Goal: Transaction & Acquisition: Book appointment/travel/reservation

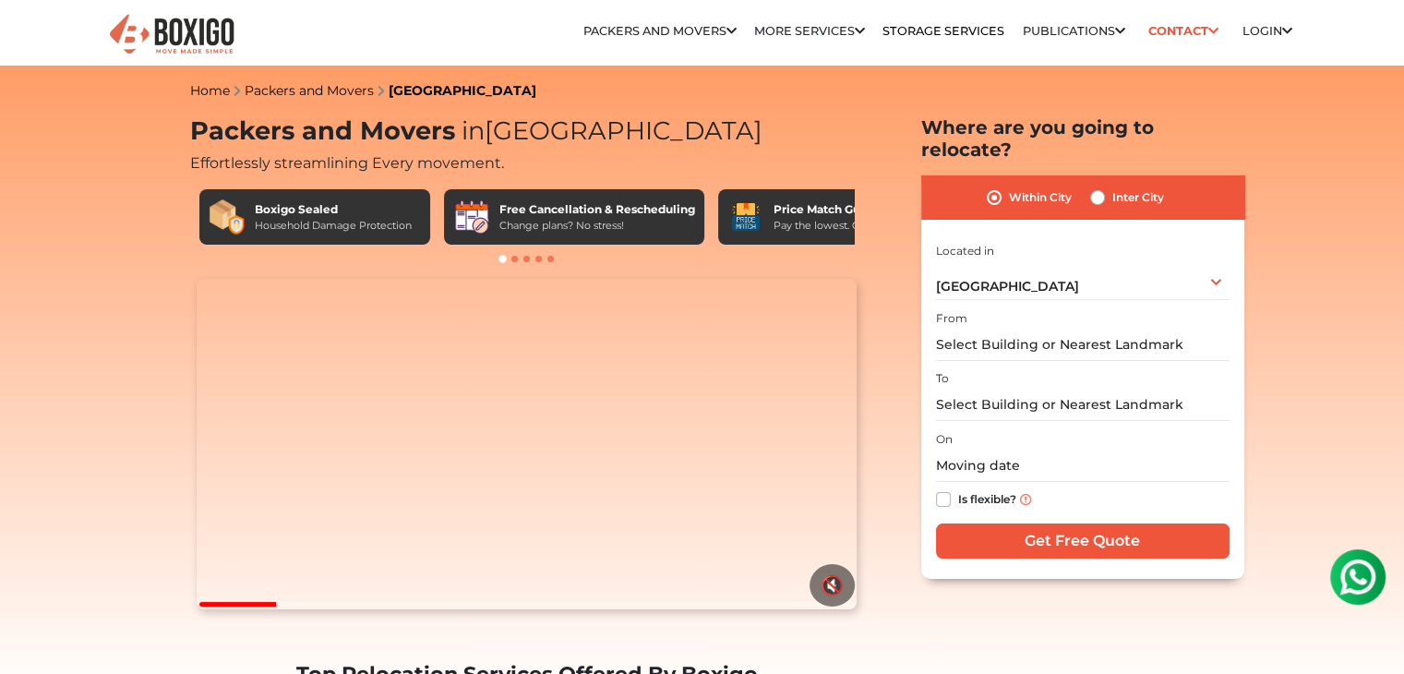
click at [1112, 186] on label "Inter City" at bounding box center [1138, 197] width 52 height 22
click at [1097, 186] on input "Inter City" at bounding box center [1097, 195] width 15 height 18
radio input "true"
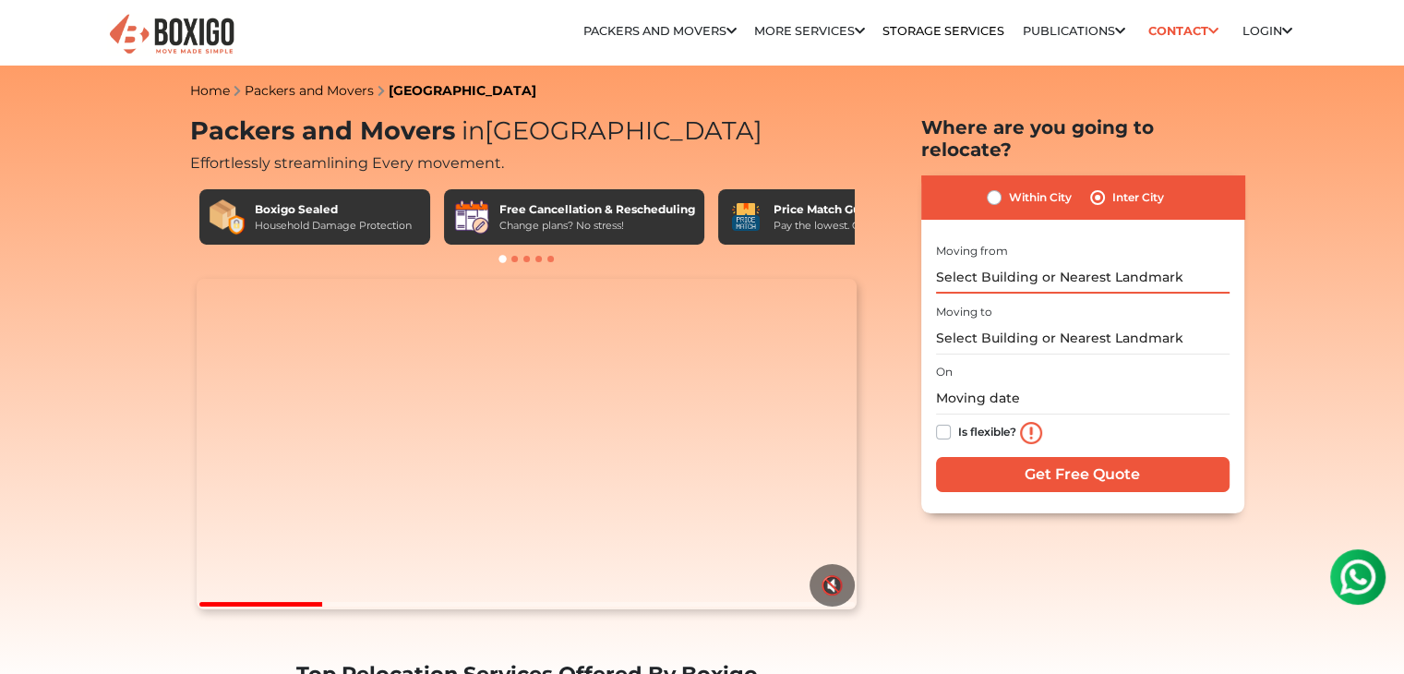
click at [1069, 261] on input "text" at bounding box center [1083, 277] width 294 height 32
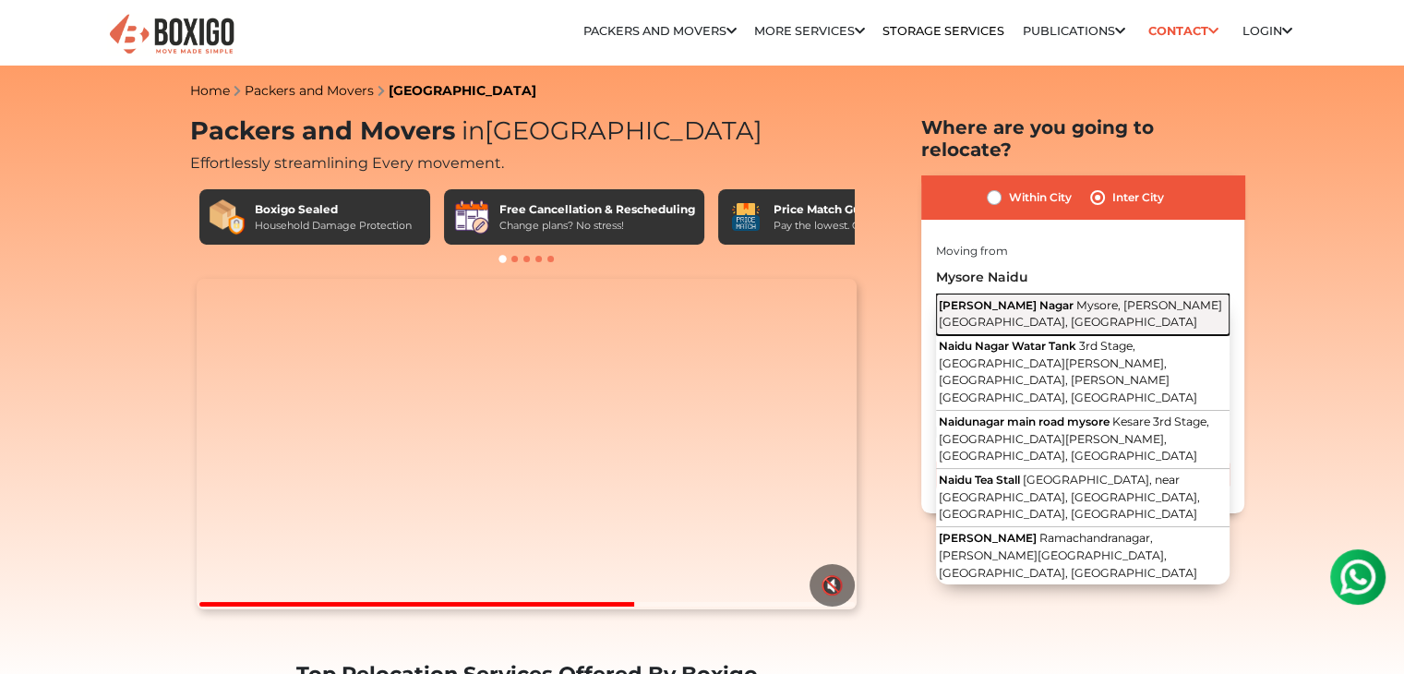
click at [1041, 298] on span "Mysore, Hale Kesare, Karnataka" at bounding box center [1080, 313] width 283 height 31
type input "R.S.Naidu Nagar, Mysore, Hale Kesare, Karnataka"
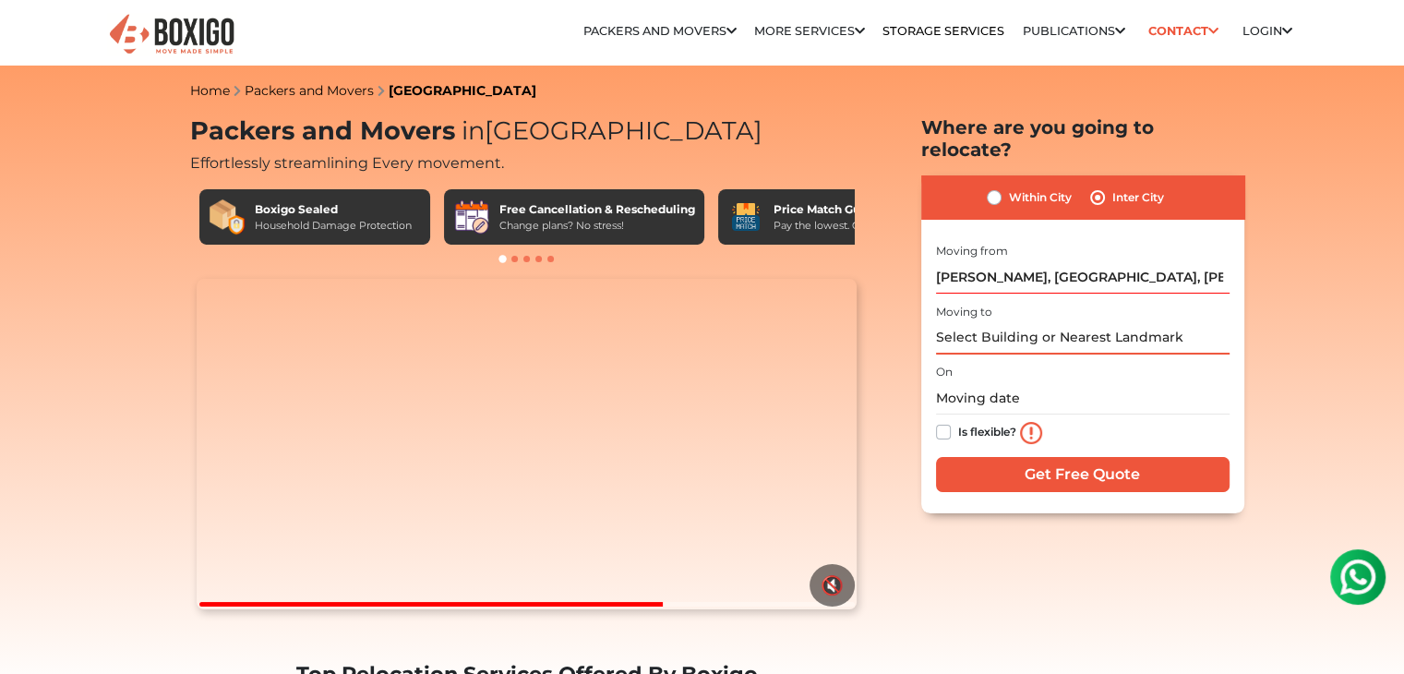
click at [1008, 322] on input "text" at bounding box center [1083, 338] width 294 height 32
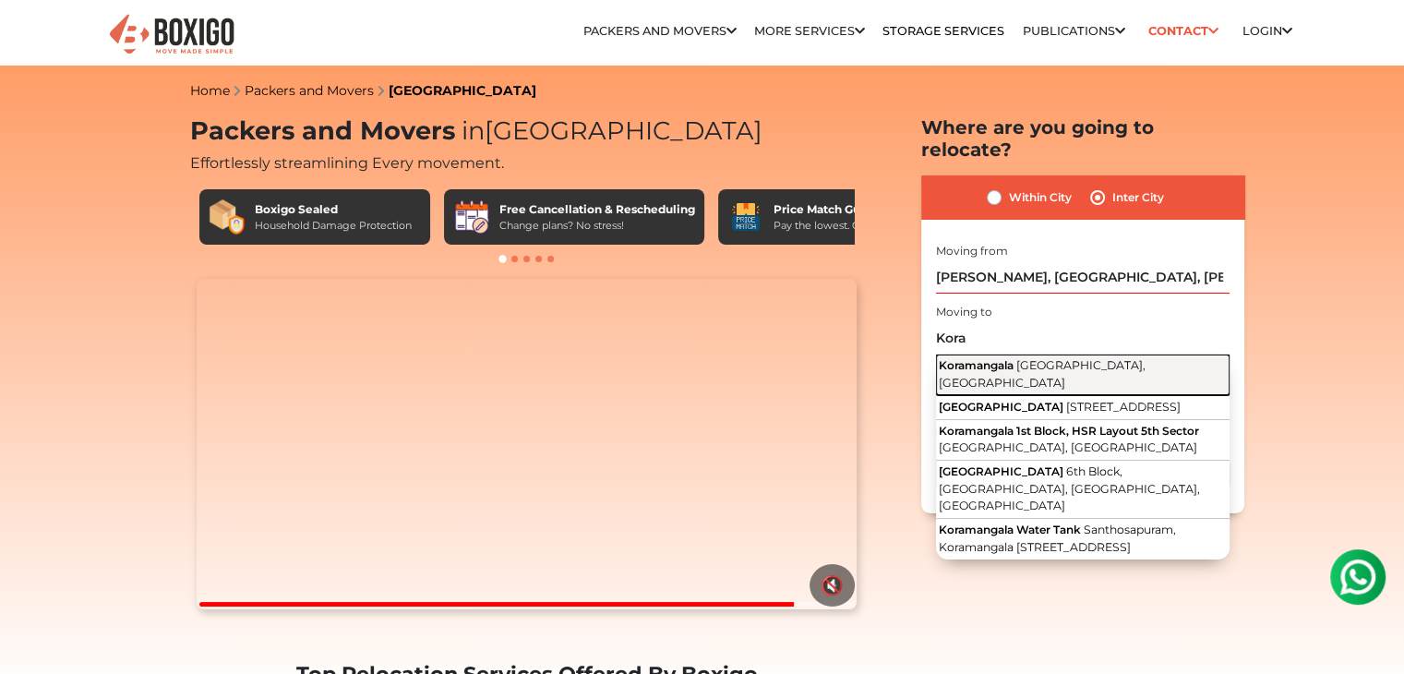
click at [1001, 358] on span "Koramangala" at bounding box center [976, 365] width 75 height 14
type input "[GEOGRAPHIC_DATA], [GEOGRAPHIC_DATA], [GEOGRAPHIC_DATA]"
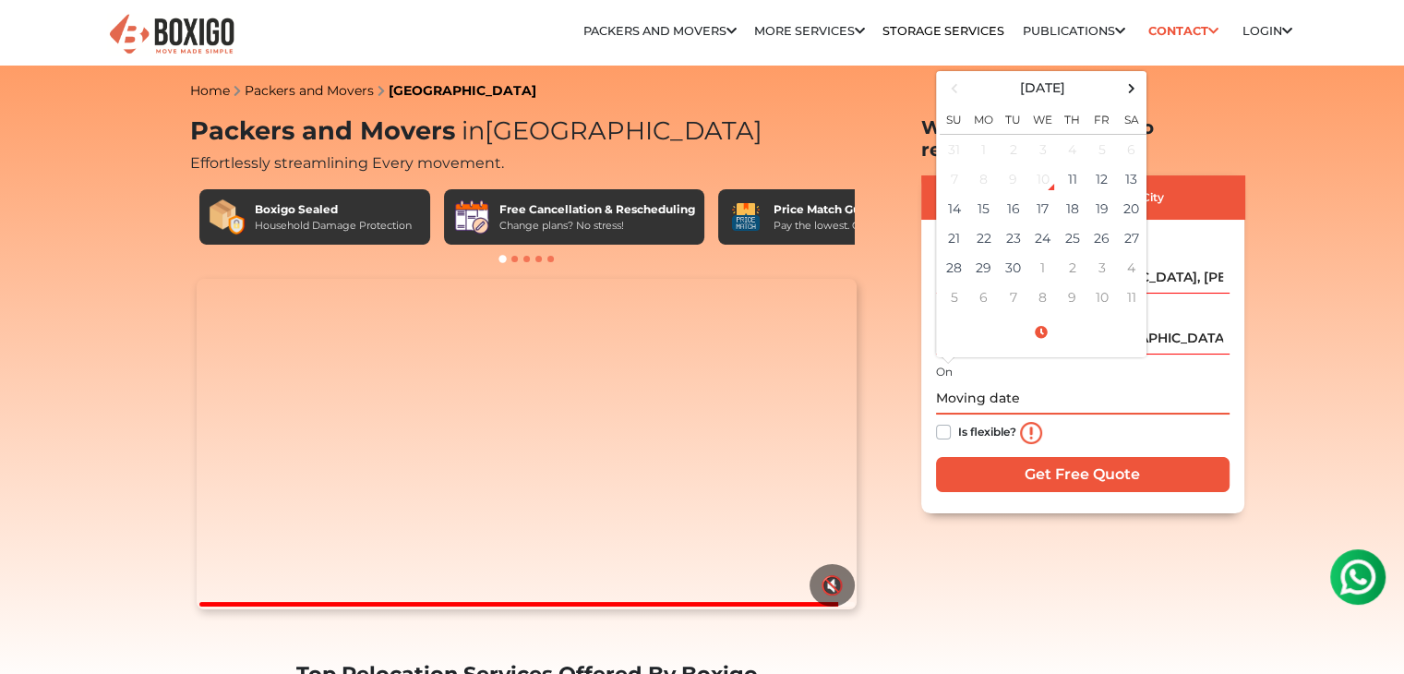
click at [960, 386] on input "text" at bounding box center [1083, 398] width 294 height 32
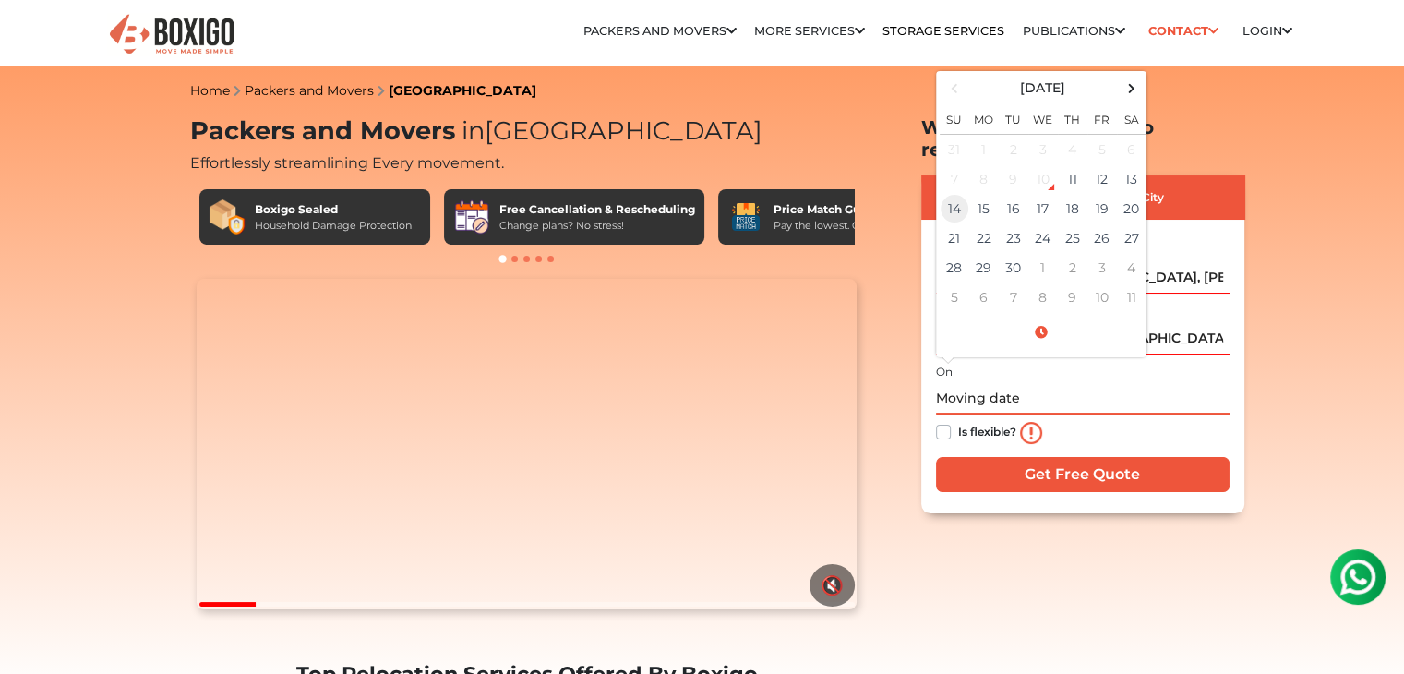
click at [956, 194] on td "14" at bounding box center [955, 209] width 30 height 30
click at [1052, 317] on span at bounding box center [1041, 333] width 203 height 32
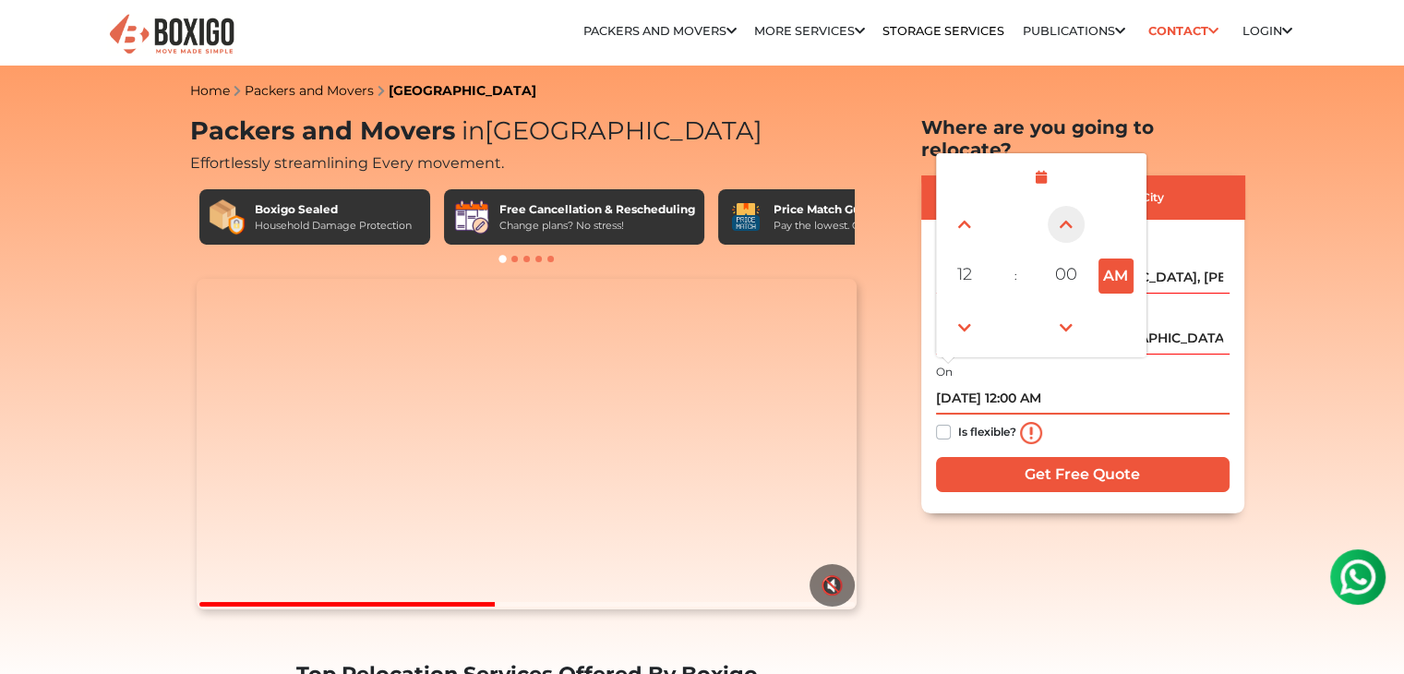
click at [1064, 208] on span at bounding box center [1066, 224] width 37 height 37
click at [1121, 265] on button "AM" at bounding box center [1116, 276] width 35 height 35
type input "09/14/2025 12:01 PM"
click at [958, 421] on label "Is flexible?" at bounding box center [987, 430] width 58 height 19
click at [942, 421] on input "Is flexible?" at bounding box center [943, 430] width 15 height 18
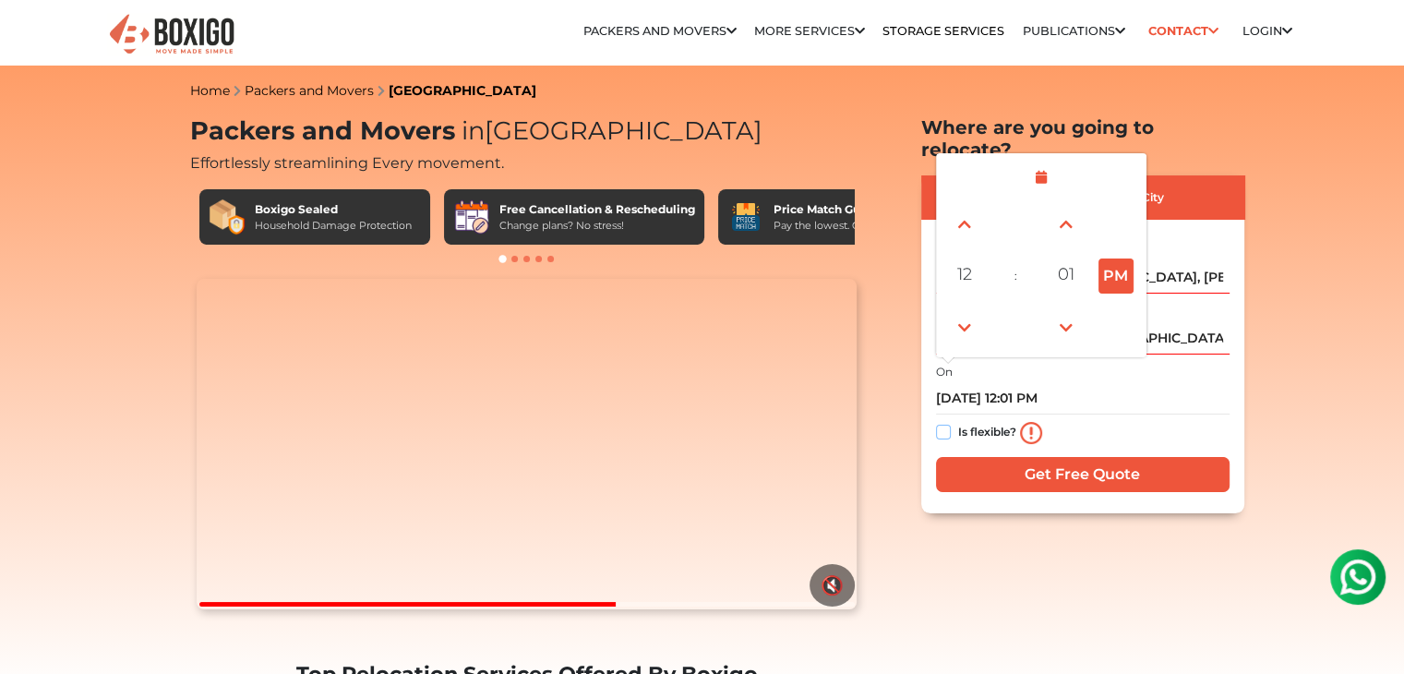
checkbox input "true"
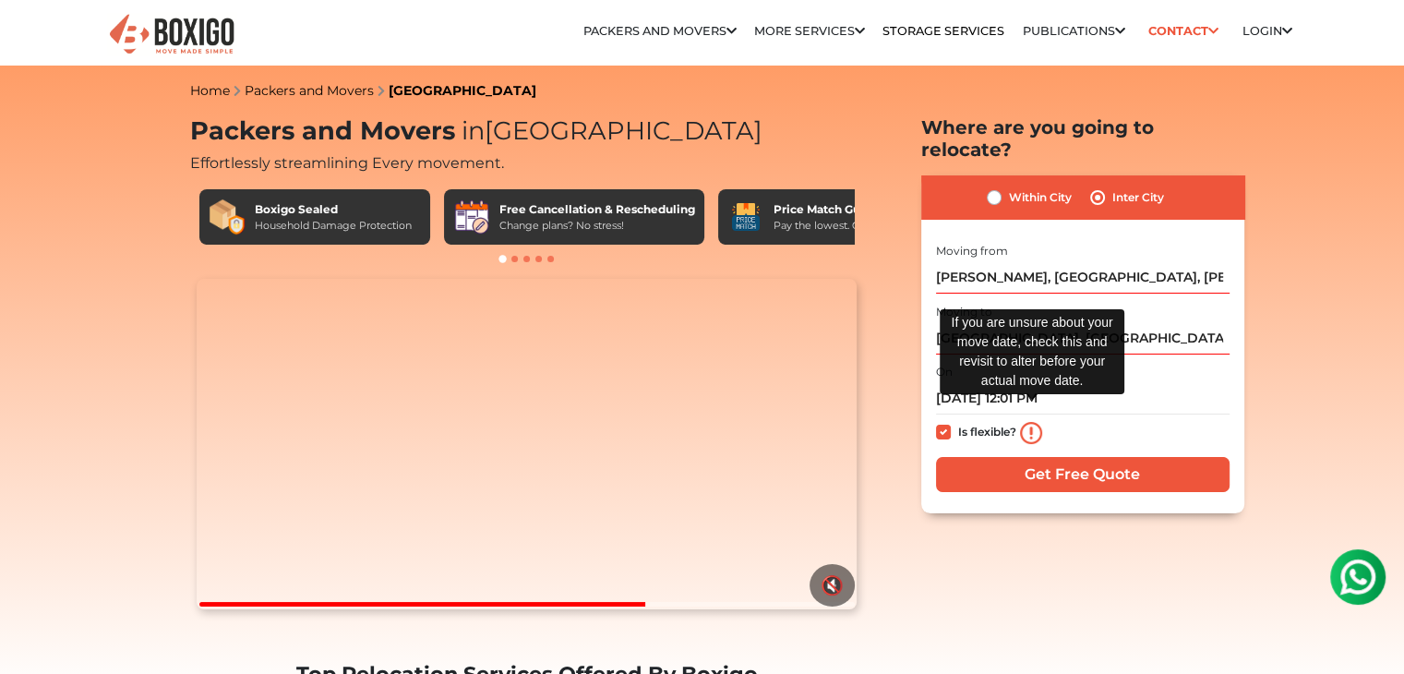
click at [1030, 422] on img at bounding box center [1031, 433] width 22 height 22
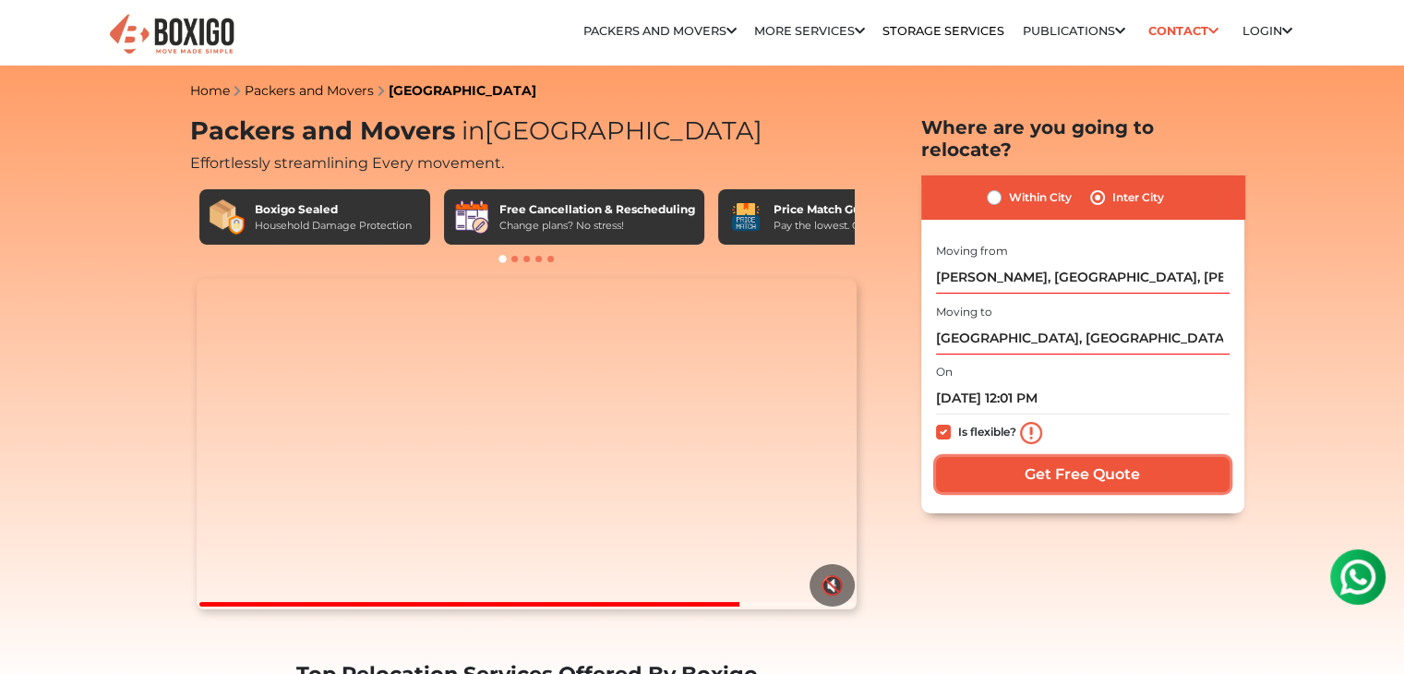
click at [1013, 457] on input "Get Free Quote" at bounding box center [1083, 474] width 294 height 35
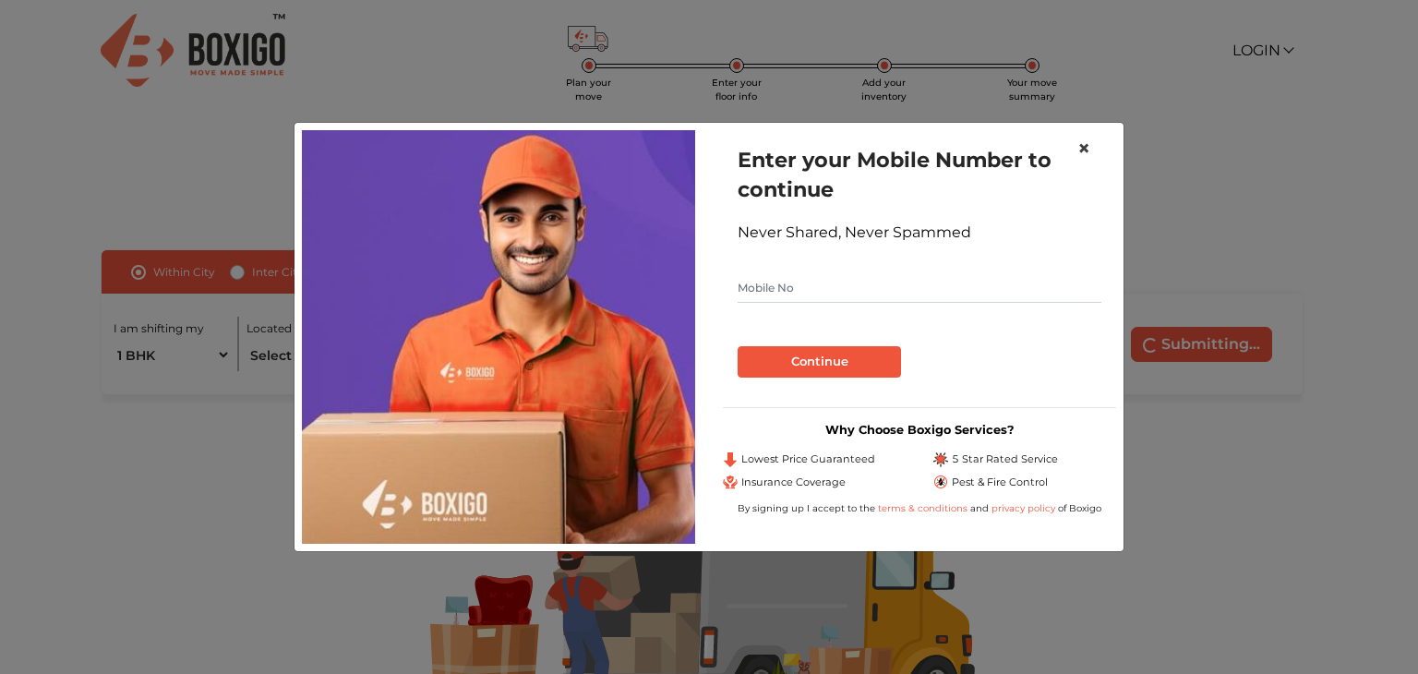
click at [1082, 149] on span "×" at bounding box center [1083, 148] width 13 height 27
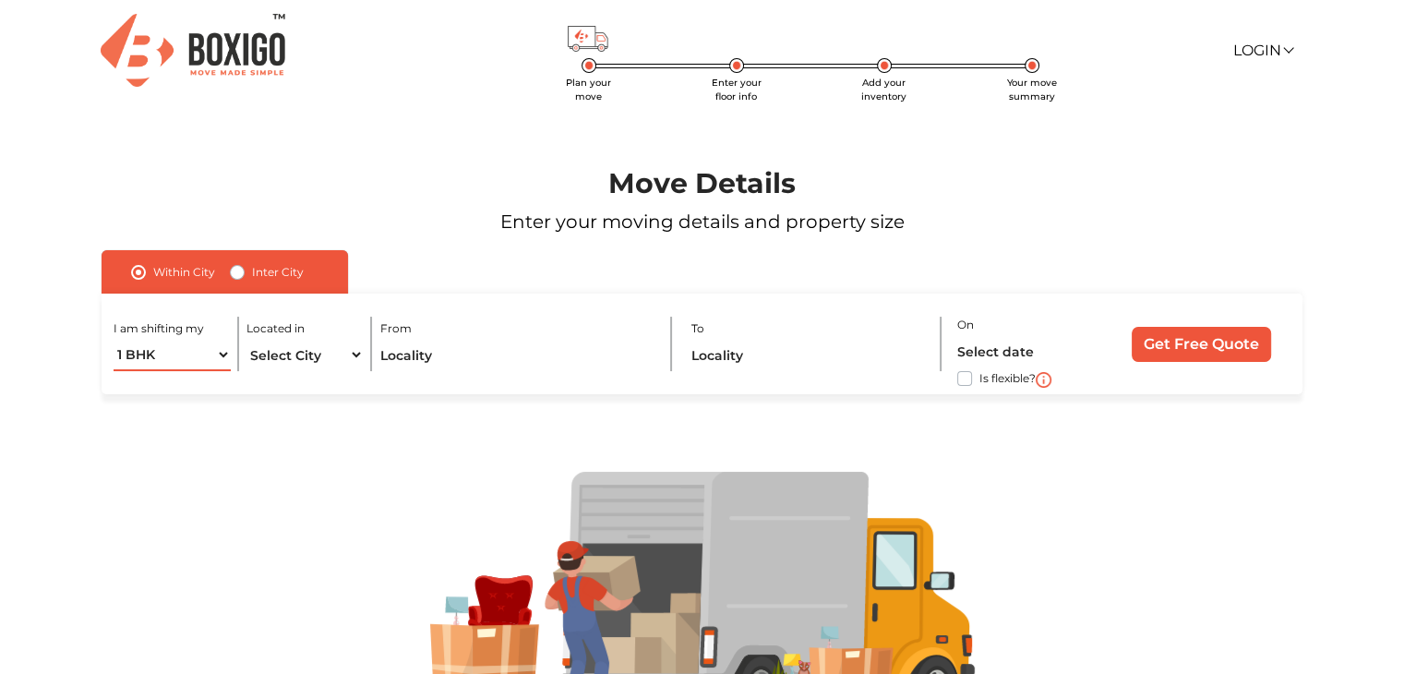
click at [226, 363] on select "1 BHK 2 BHK 3 BHK 3 + BHK FEW ITEMS" at bounding box center [172, 355] width 116 height 32
click at [357, 455] on div at bounding box center [701, 596] width 1319 height 404
click at [252, 265] on label "Inter City" at bounding box center [278, 272] width 52 height 22
click at [234, 265] on input "Inter City" at bounding box center [237, 270] width 15 height 18
radio input "true"
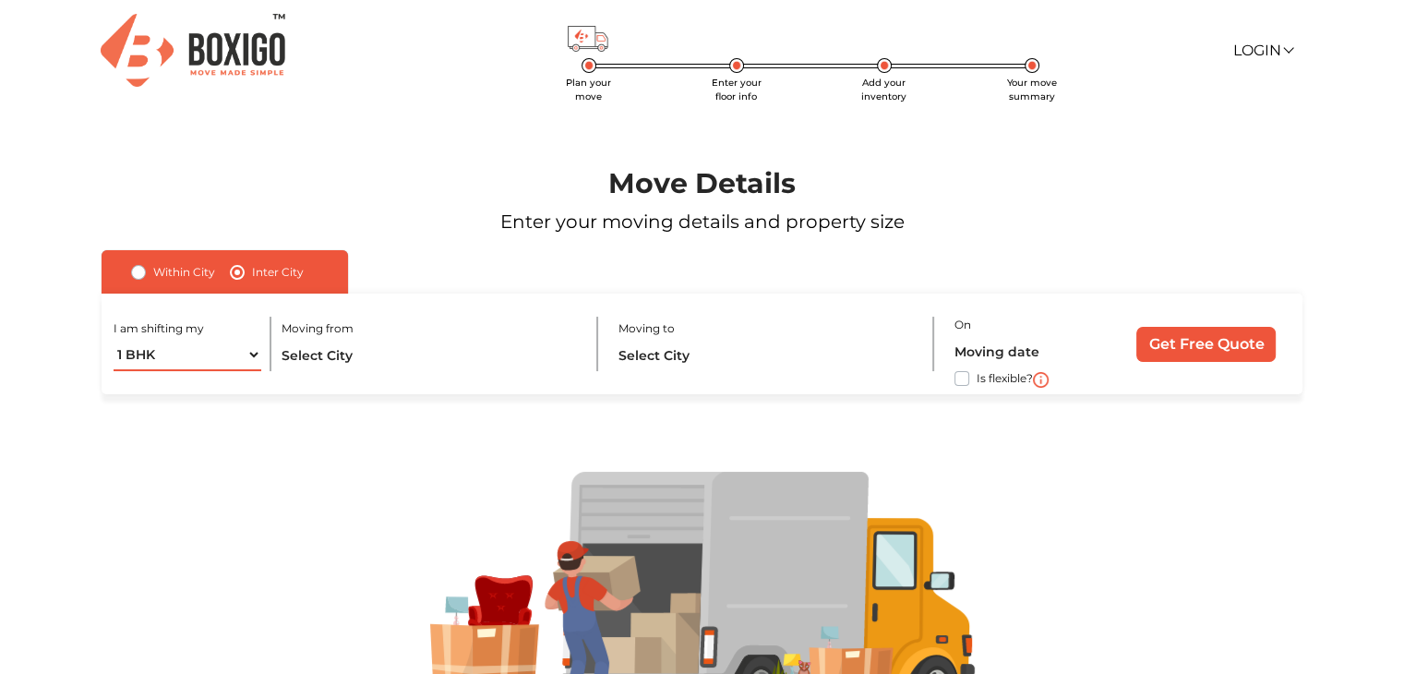
click at [259, 356] on select "1 BHK 2 BHK 3 BHK 3 + BHK FEW ITEMS" at bounding box center [188, 355] width 148 height 32
select select "FEW ITEMS"
click at [114, 340] on select "1 BHK 2 BHK 3 BHK 3 + BHK FEW ITEMS" at bounding box center [188, 355] width 148 height 32
click at [403, 367] on input "text" at bounding box center [430, 355] width 297 height 32
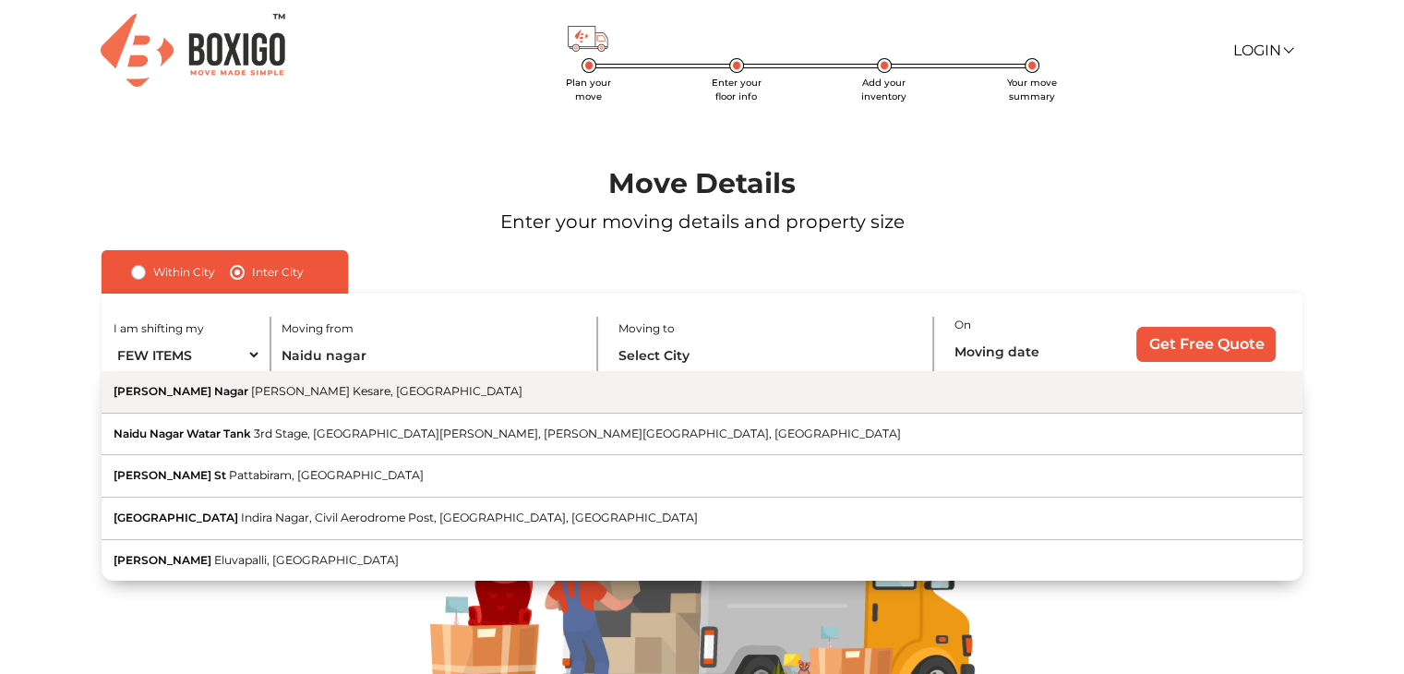
click at [363, 382] on button "[PERSON_NAME] Nagar [PERSON_NAME][GEOGRAPHIC_DATA], [GEOGRAPHIC_DATA]" at bounding box center [702, 392] width 1201 height 42
type input "[PERSON_NAME], [PERSON_NAME][GEOGRAPHIC_DATA], [GEOGRAPHIC_DATA]"
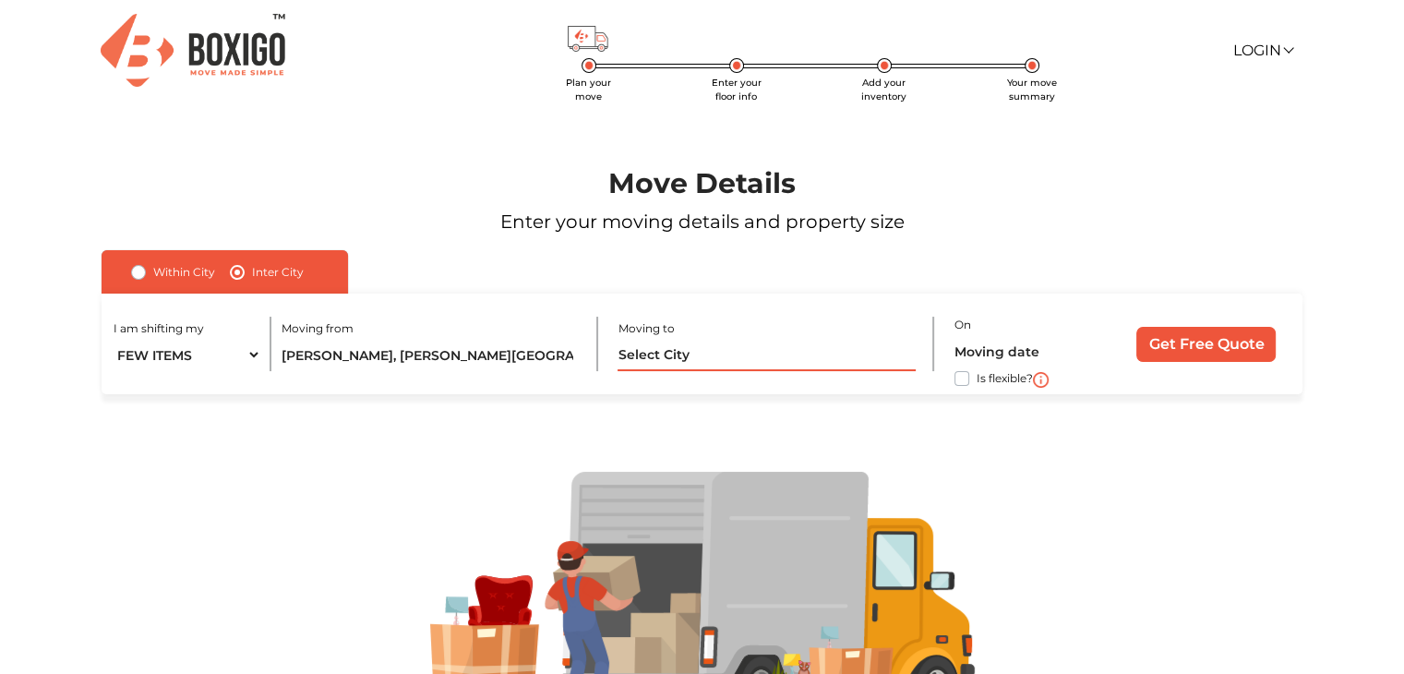
click at [698, 350] on input "text" at bounding box center [766, 355] width 297 height 32
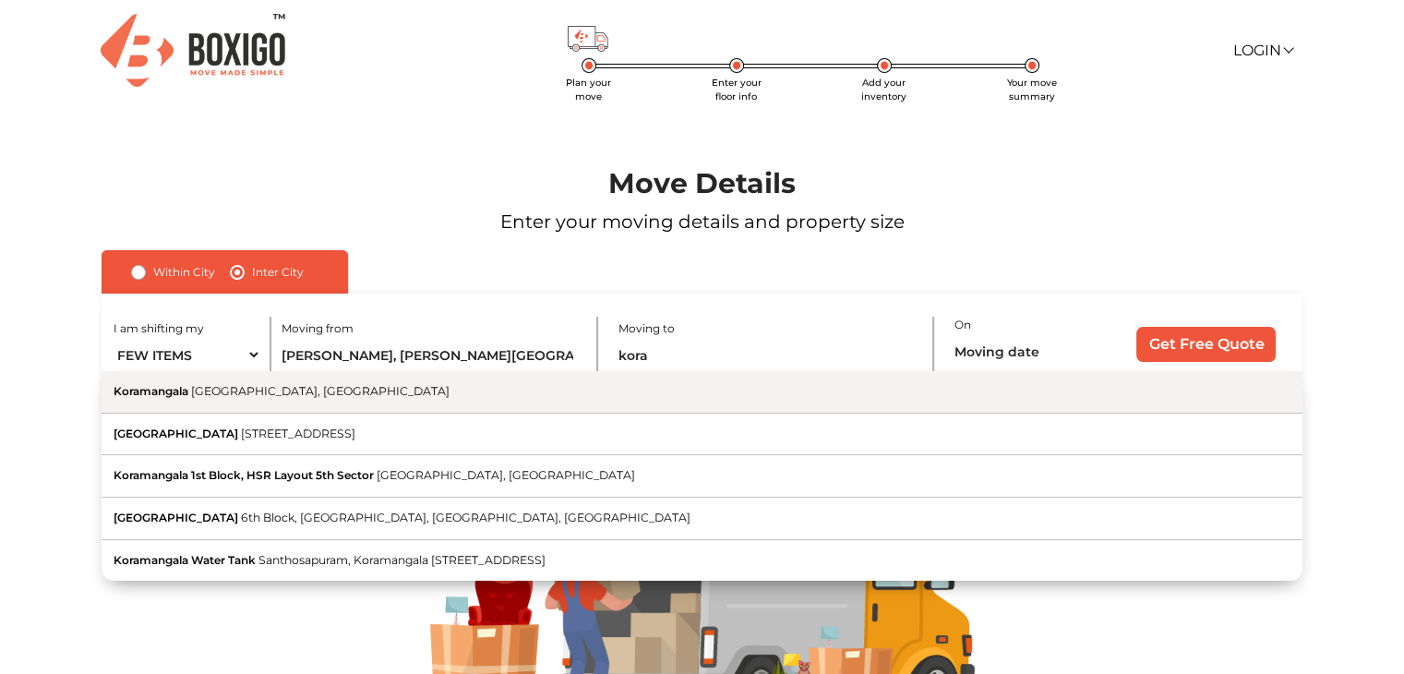
click at [599, 393] on button "Koramangala [GEOGRAPHIC_DATA], [GEOGRAPHIC_DATA]" at bounding box center [702, 392] width 1201 height 42
type input "[GEOGRAPHIC_DATA], [GEOGRAPHIC_DATA], [GEOGRAPHIC_DATA]"
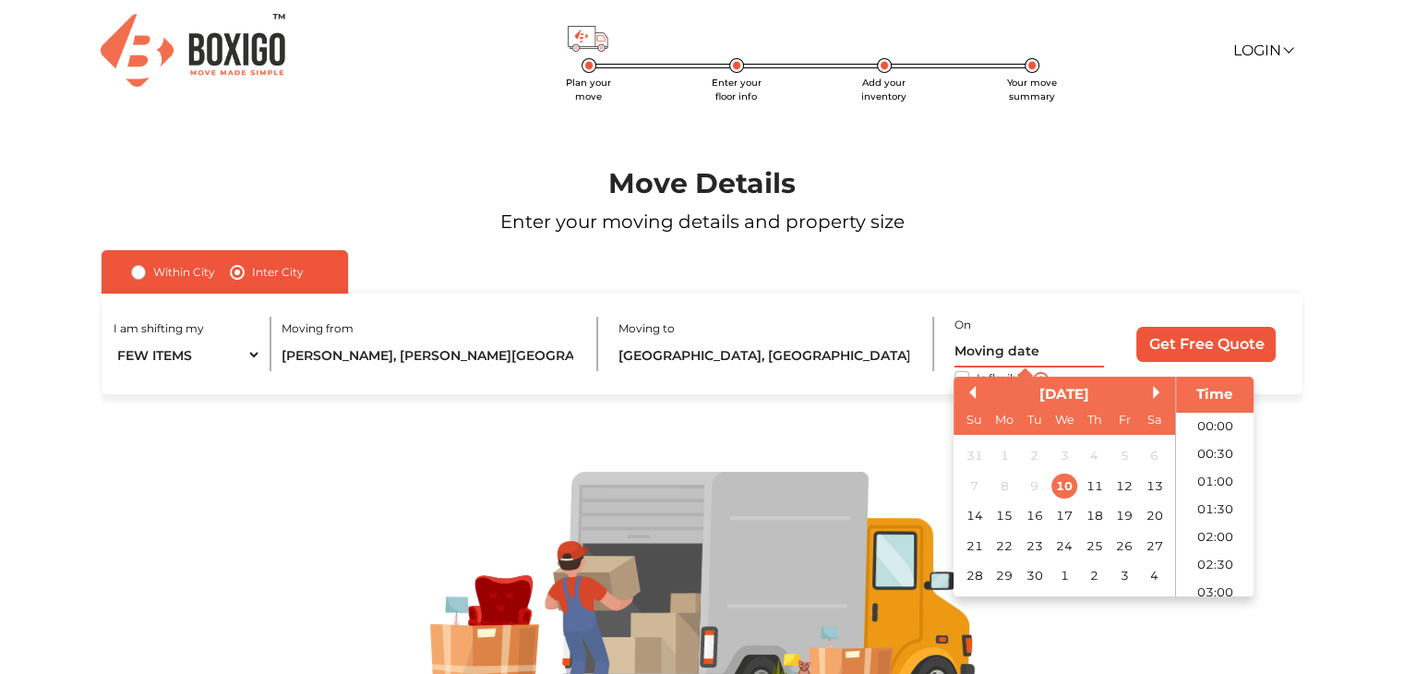
click at [1003, 361] on input "text" at bounding box center [1030, 351] width 150 height 32
click at [977, 514] on div "14" at bounding box center [974, 516] width 25 height 25
click at [1214, 466] on li "09:30" at bounding box center [1215, 477] width 78 height 28
type input "[DATE] 9:30 AM"
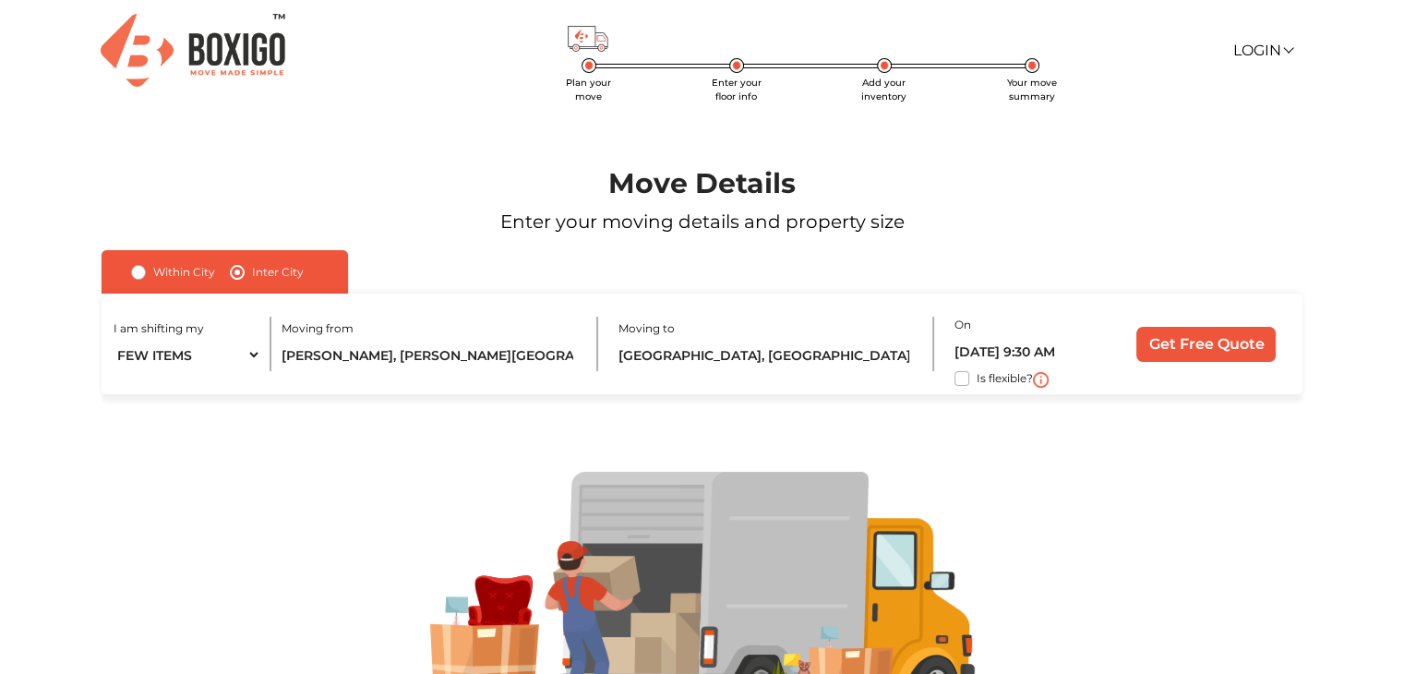
click at [977, 375] on label "Is flexible?" at bounding box center [1005, 376] width 56 height 19
click at [116, 375] on input "Is flexible?" at bounding box center [109, 376] width 15 height 18
checkbox input "true"
click at [1196, 344] on input "Get Free Quote" at bounding box center [1206, 344] width 139 height 35
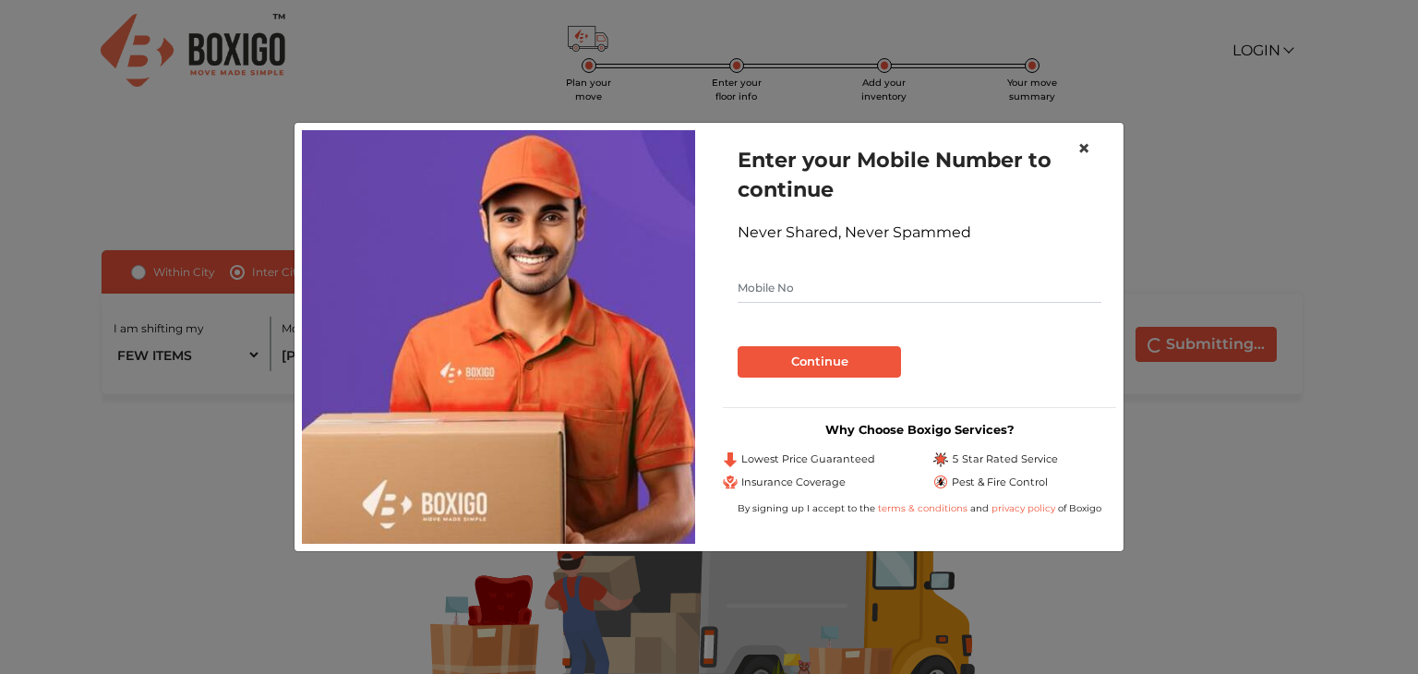
click at [1089, 154] on span "×" at bounding box center [1083, 148] width 13 height 27
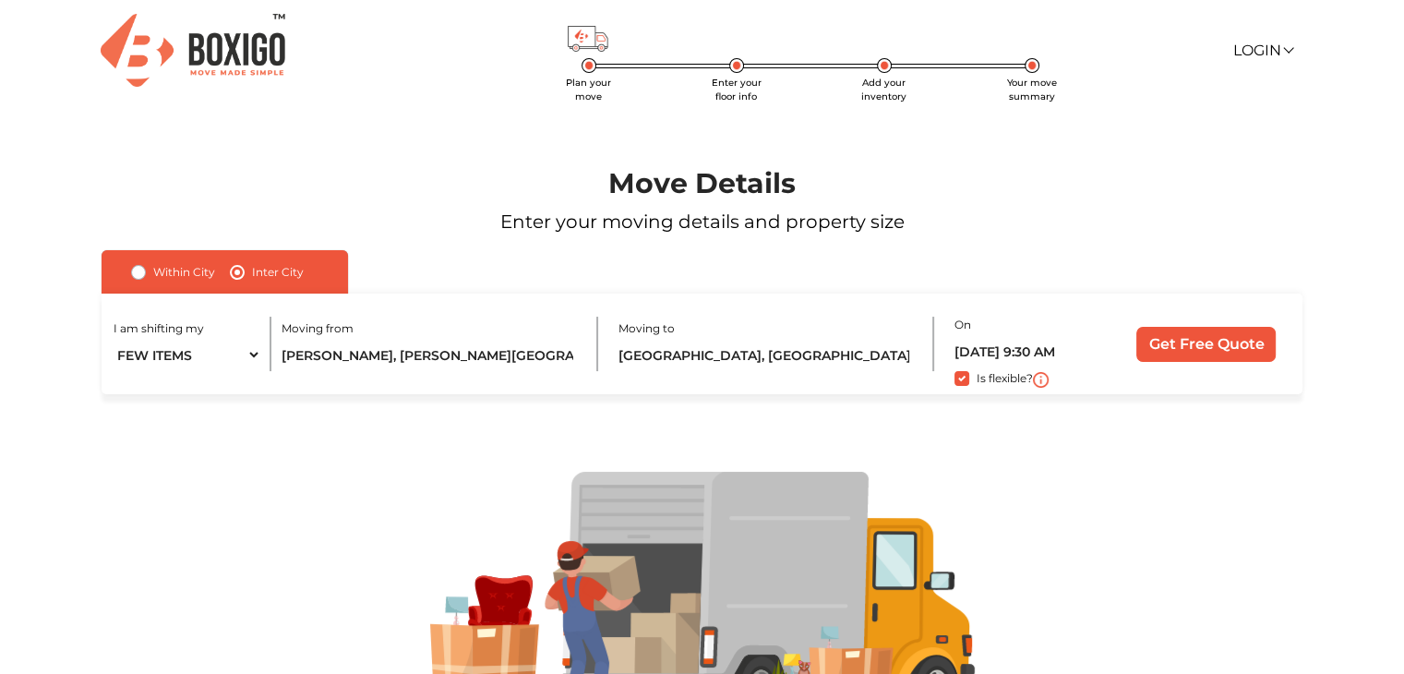
scroll to position [126, 0]
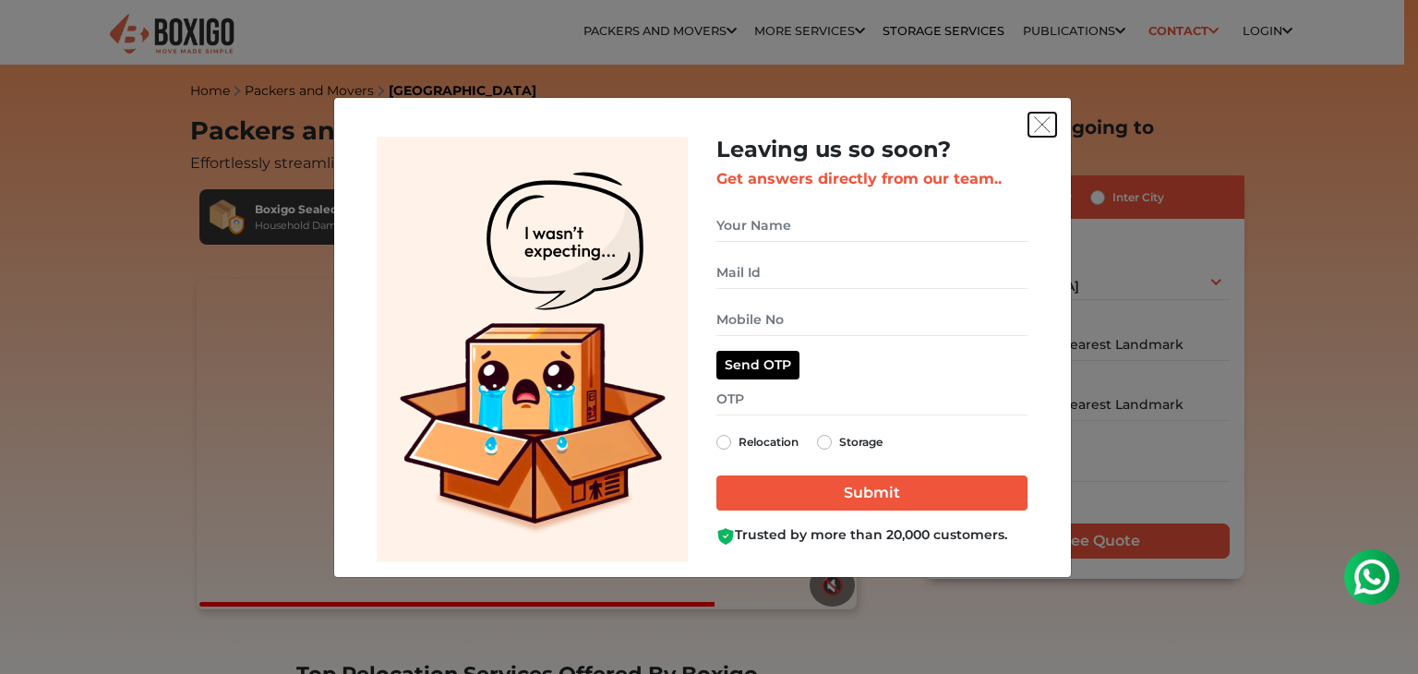
click at [1035, 121] on img "get free quote dialog" at bounding box center [1042, 124] width 17 height 17
